Goal: Navigation & Orientation: Go to known website

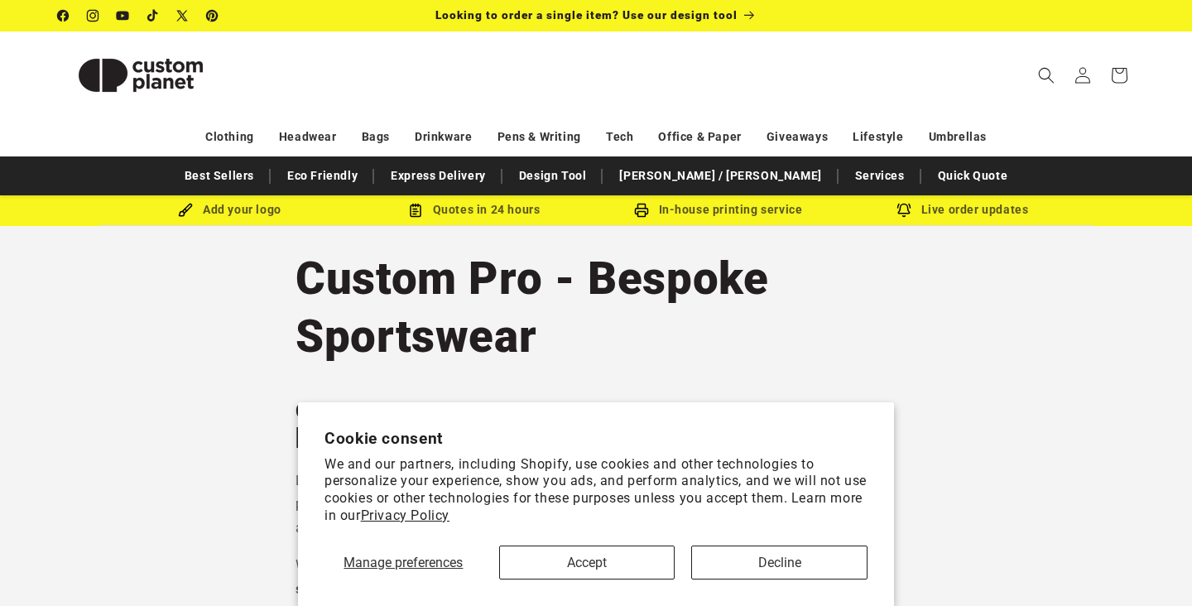
click at [783, 568] on button "Decline" at bounding box center [779, 562] width 176 height 34
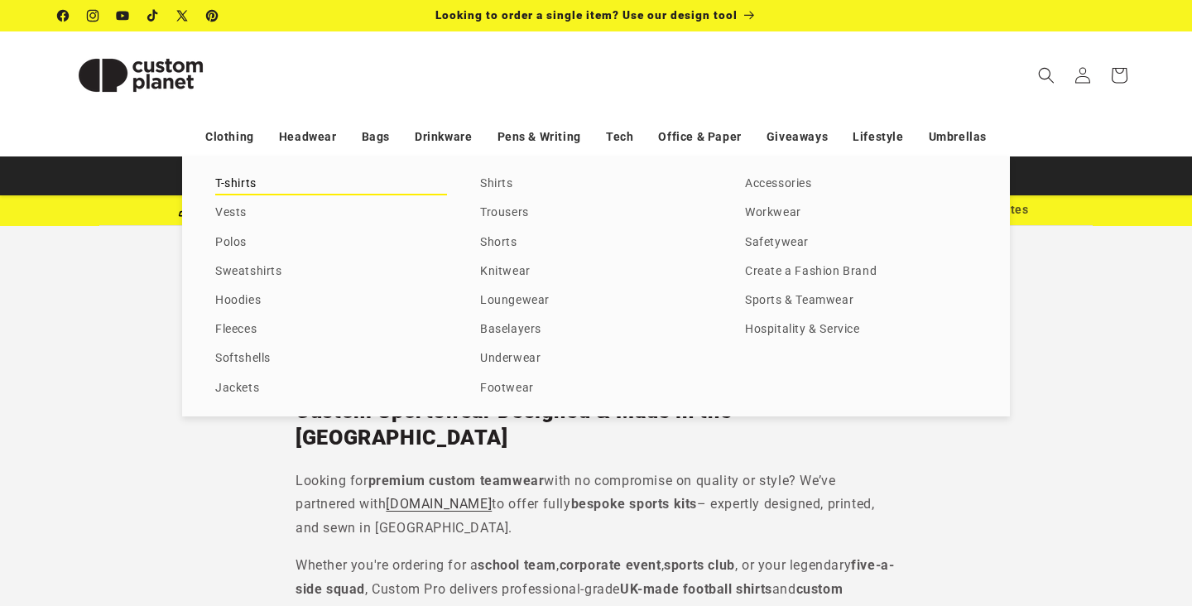
click at [244, 173] on link "T-shirts" at bounding box center [331, 184] width 232 height 22
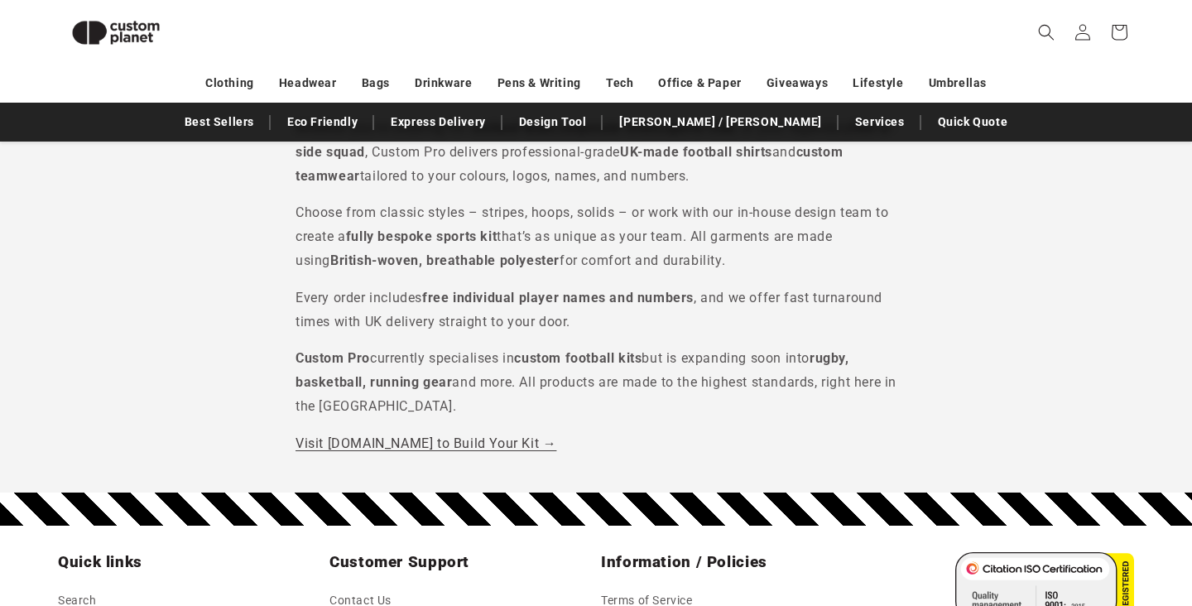
scroll to position [565, 0]
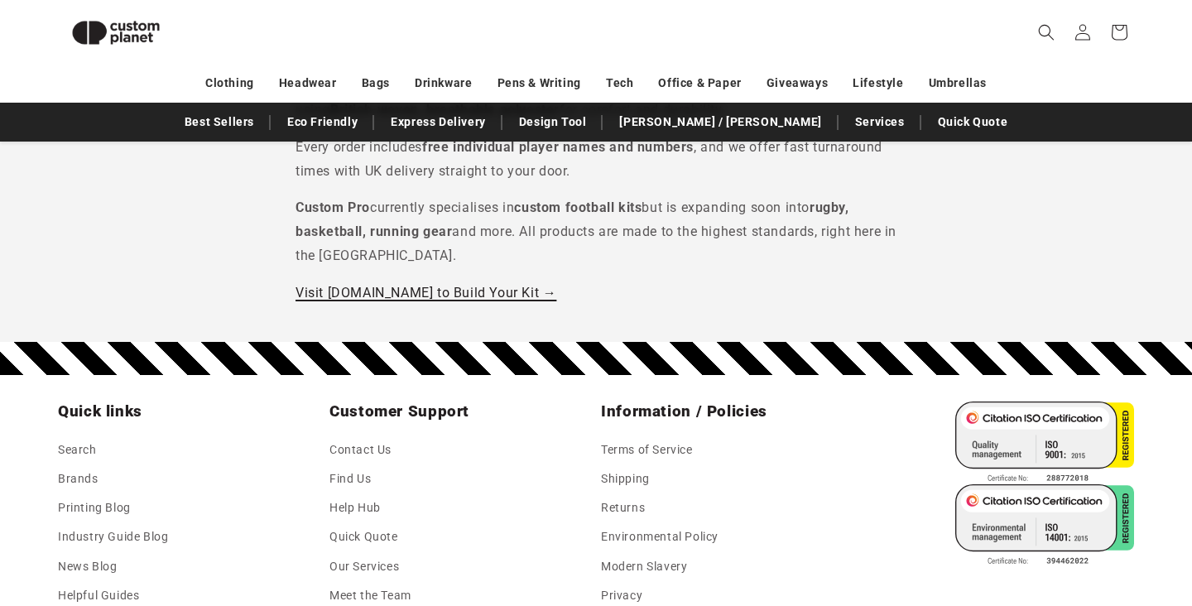
click at [531, 285] on link "Visit [DOMAIN_NAME] to Build Your Kit →" at bounding box center [425, 293] width 261 height 16
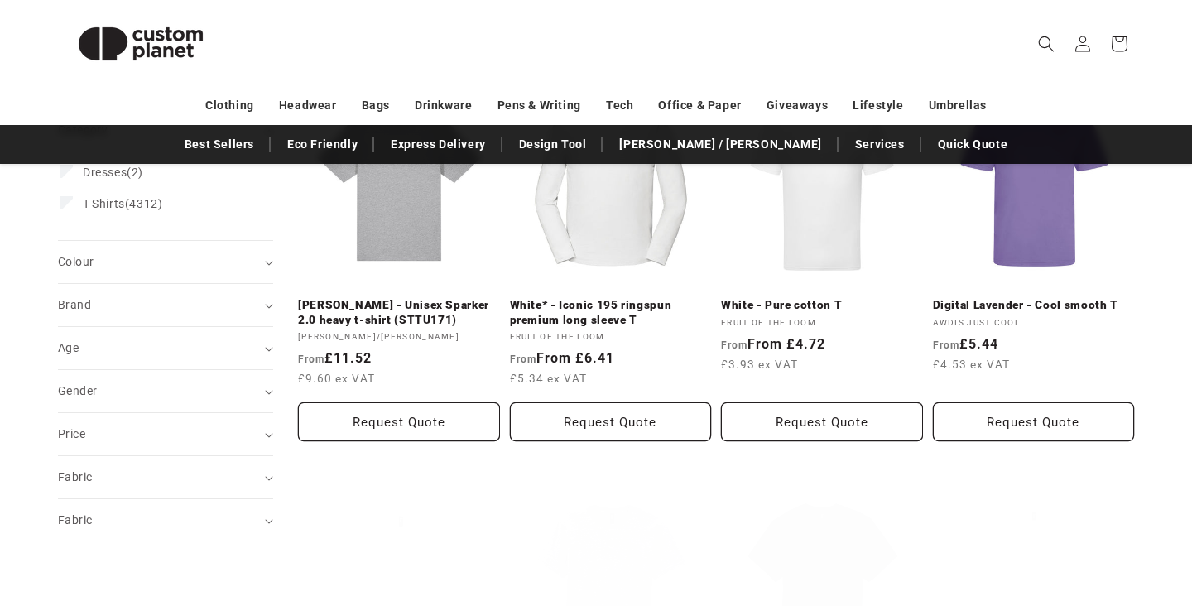
scroll to position [439, 0]
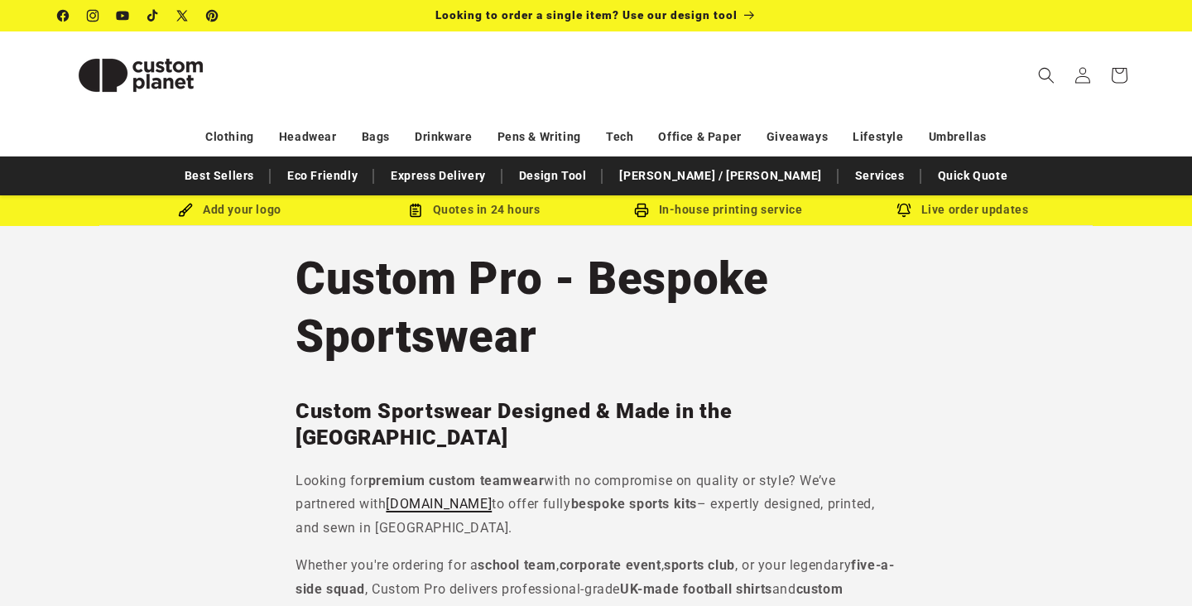
click at [492, 496] on link "[DOMAIN_NAME]" at bounding box center [439, 504] width 106 height 16
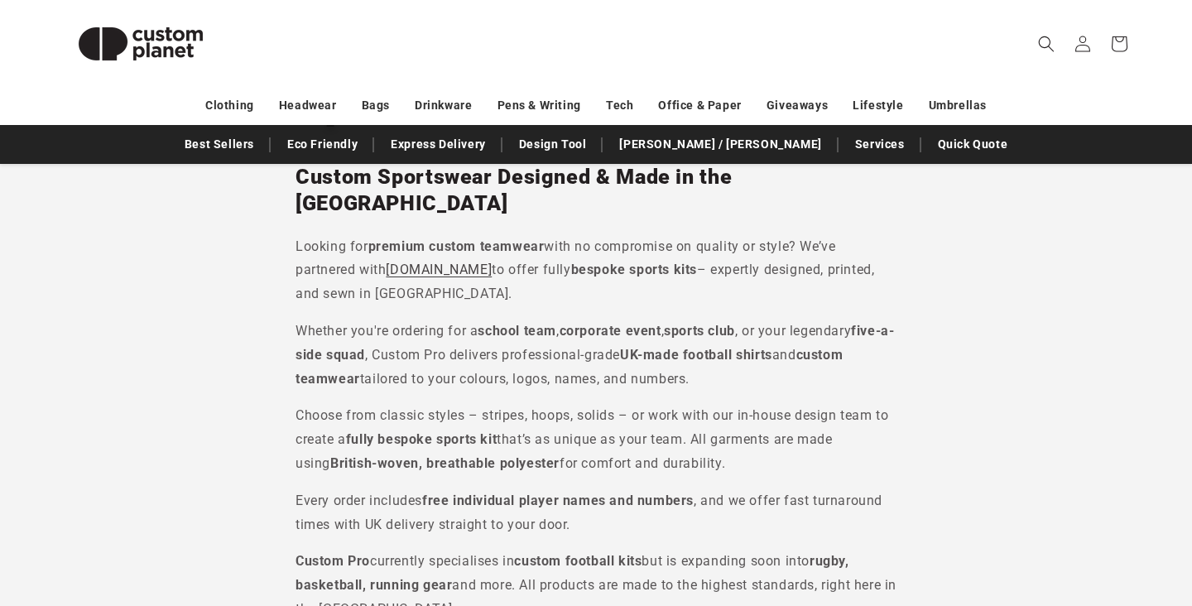
scroll to position [350, 0]
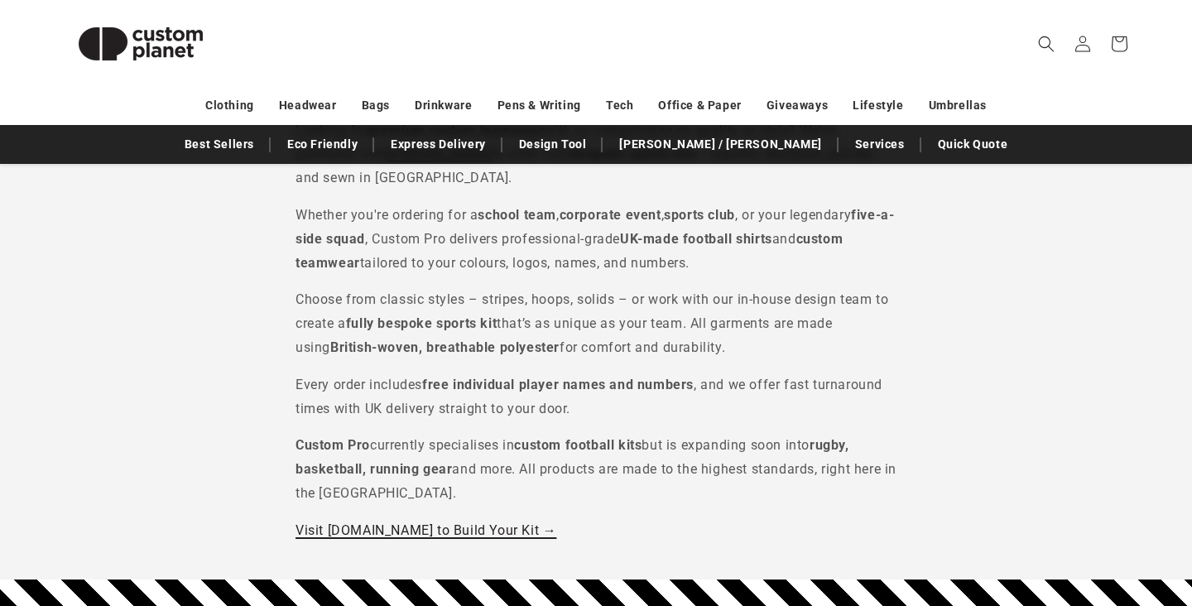
click at [472, 522] on link "Visit CustomProSport.com to Build Your Kit →" at bounding box center [425, 530] width 261 height 16
